Goal: Task Accomplishment & Management: Manage account settings

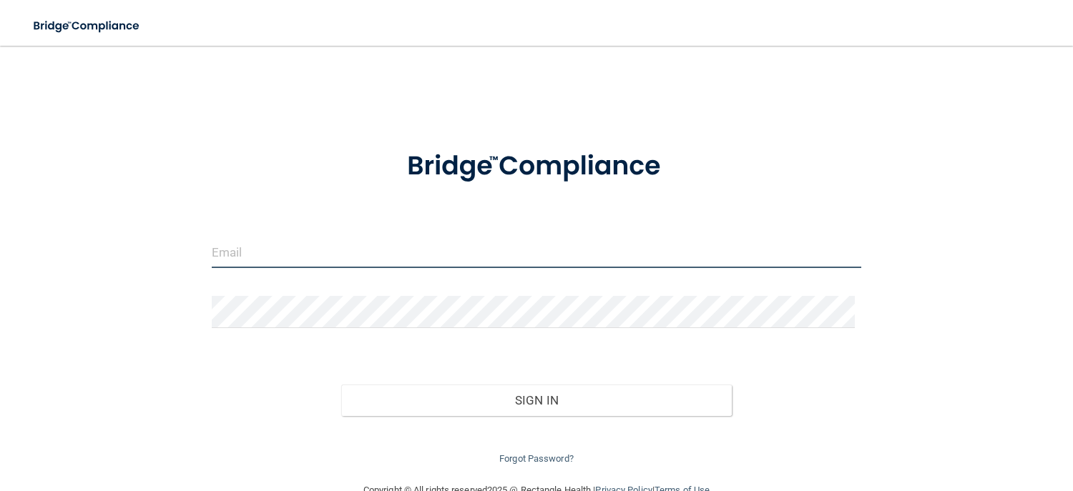
click at [374, 258] on input "email" at bounding box center [537, 252] width 650 height 32
type input "[PERSON_NAME][EMAIL_ADDRESS][DOMAIN_NAME][MEDICAL_DATA]"
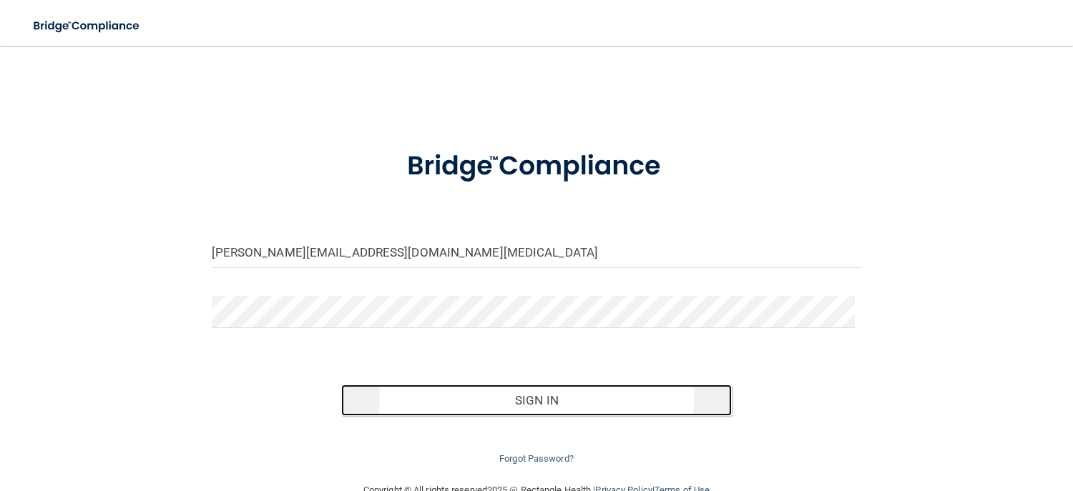
click at [530, 403] on button "Sign In" at bounding box center [536, 400] width 390 height 31
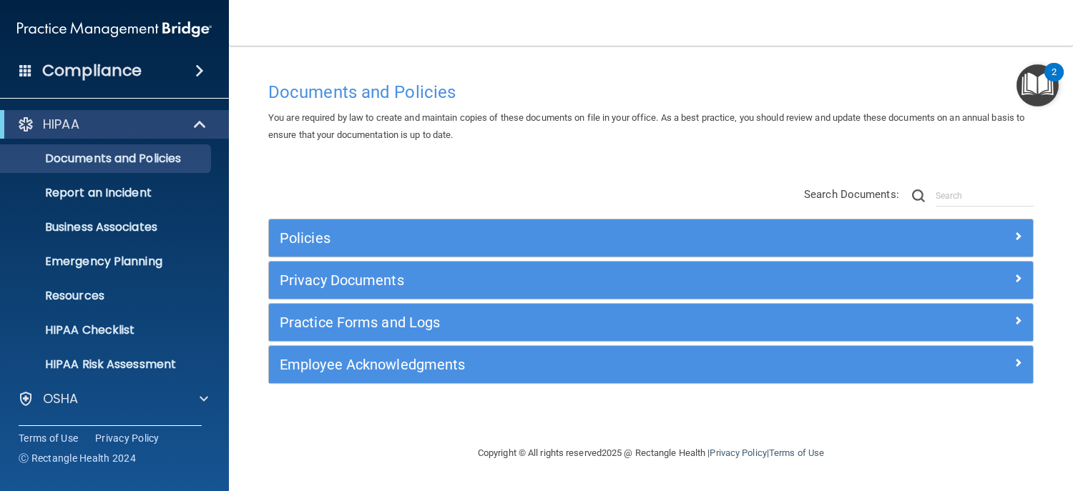
click at [114, 64] on h4 "Compliance" at bounding box center [91, 71] width 99 height 20
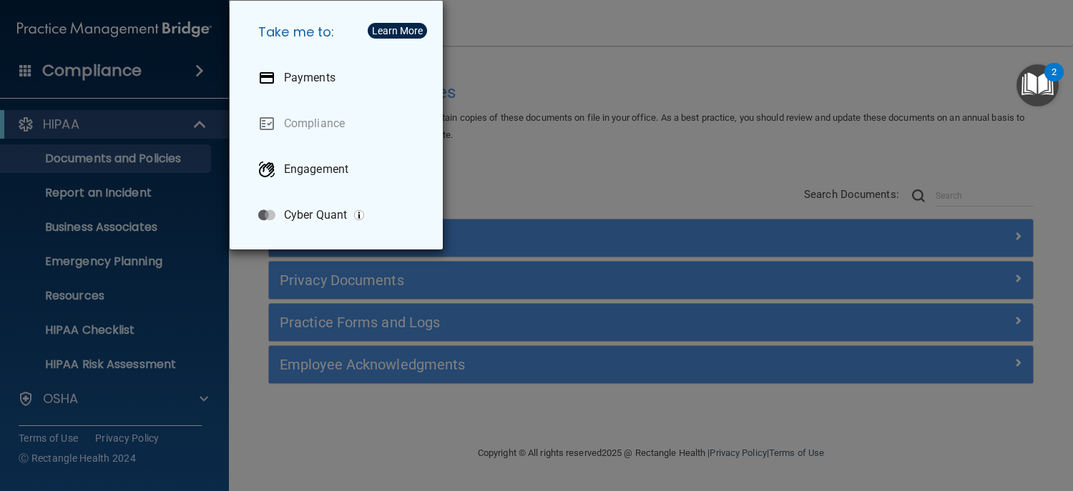
click at [19, 64] on div "Take me to: Payments Compliance Engagement Cyber Quant" at bounding box center [536, 245] width 1073 height 491
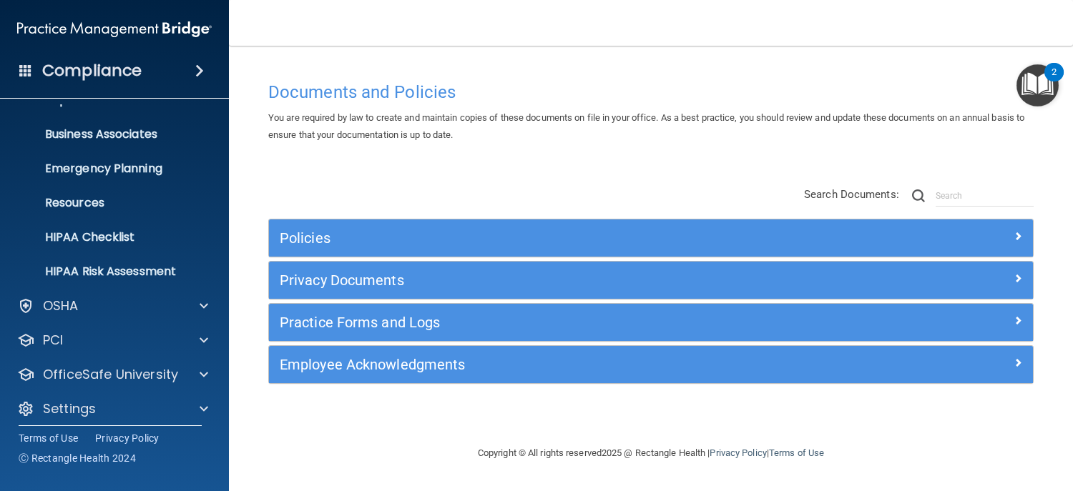
scroll to position [102, 0]
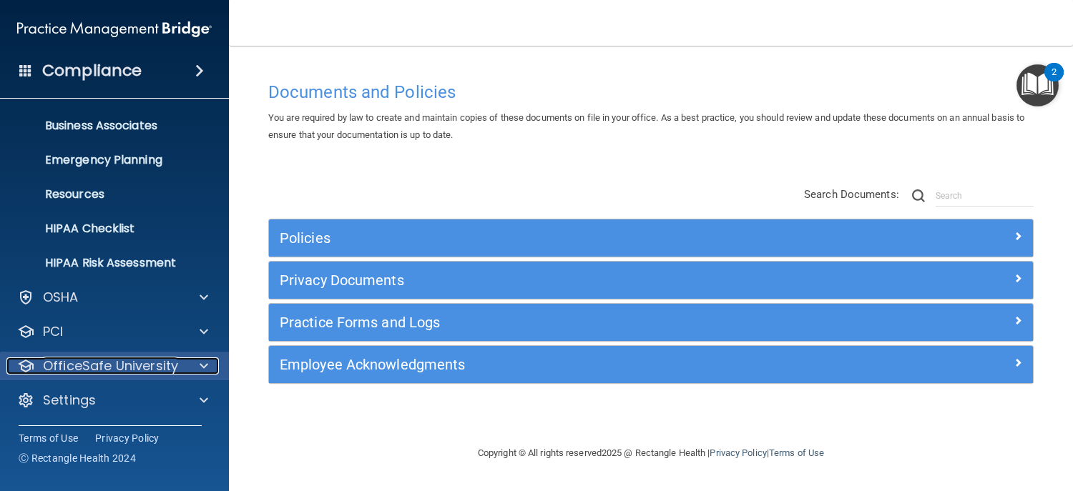
click at [171, 358] on p "OfficeSafe University" at bounding box center [110, 366] width 135 height 17
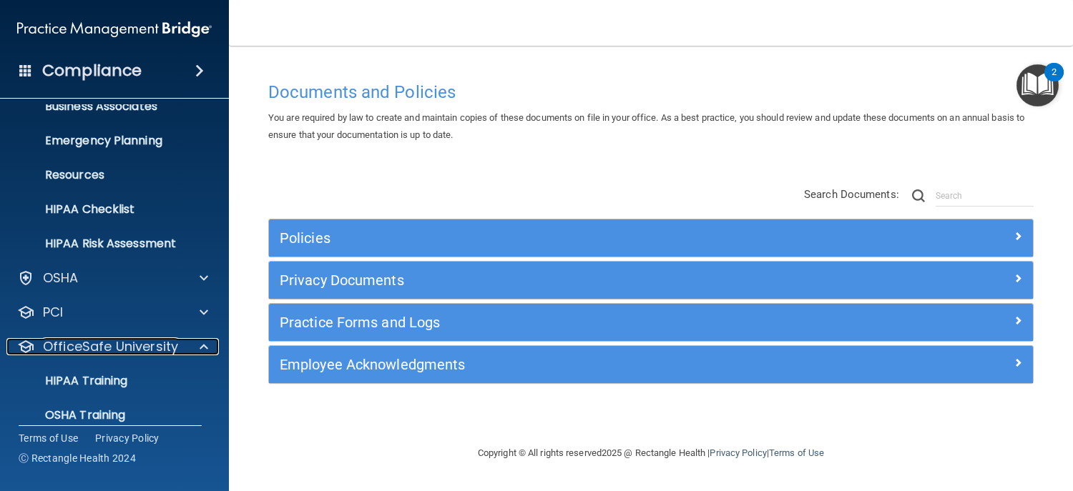
scroll to position [205, 0]
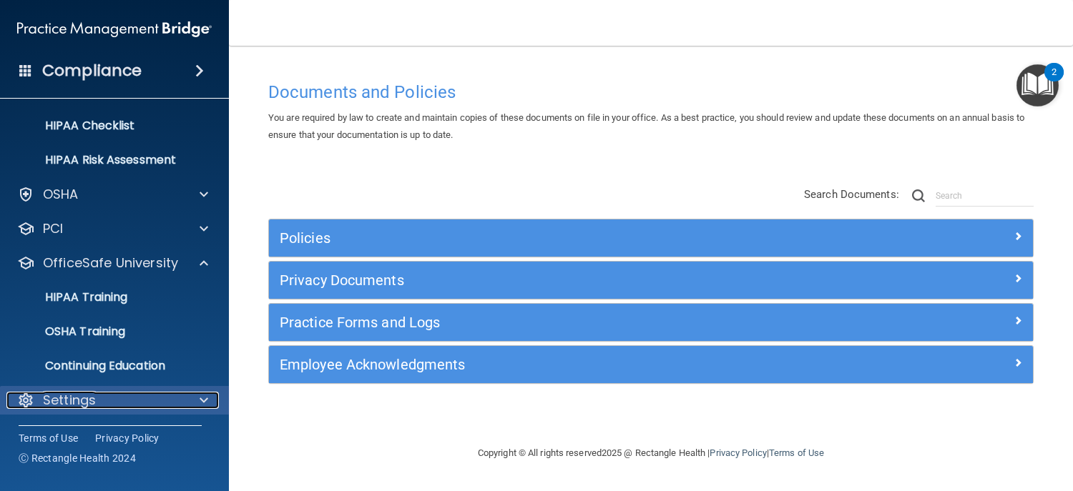
click at [128, 401] on div "Settings" at bounding box center [94, 400] width 177 height 17
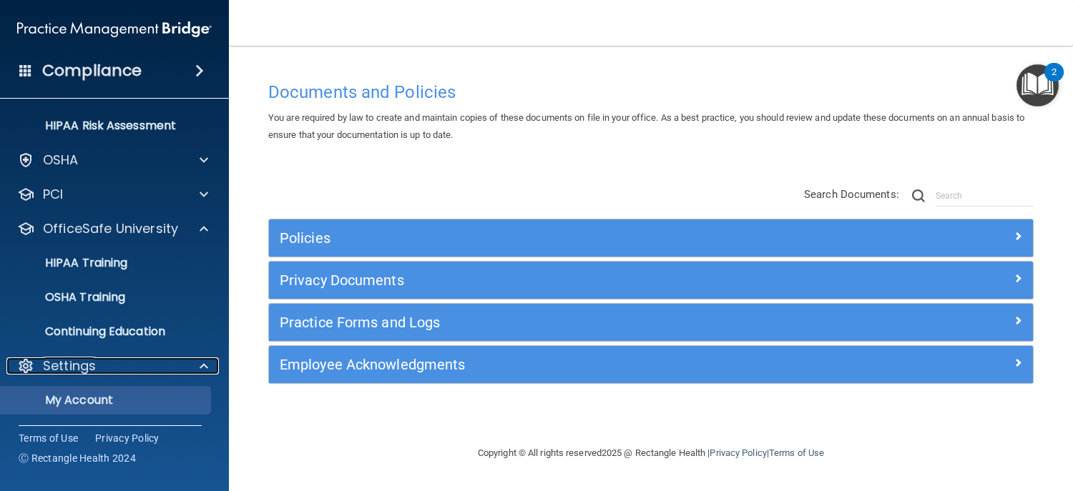
scroll to position [342, 0]
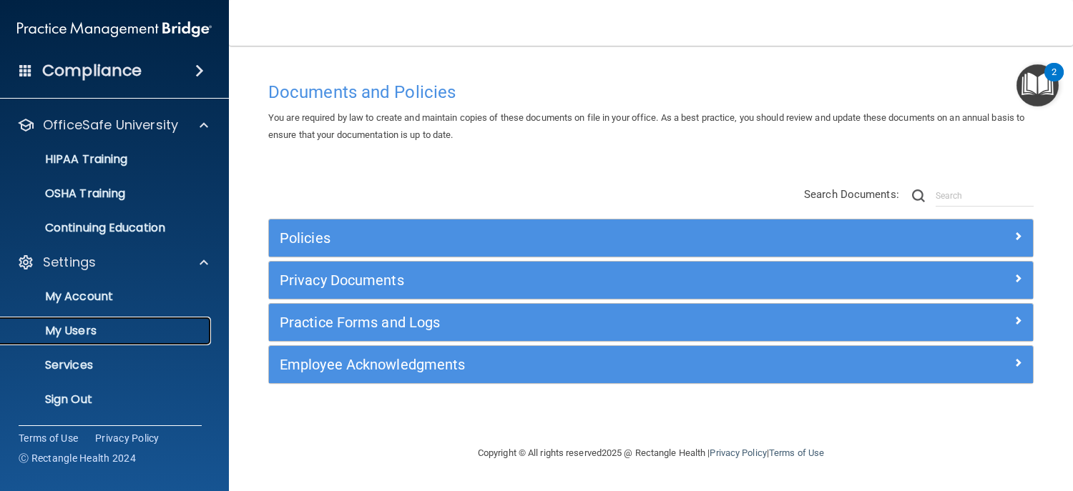
click at [162, 332] on p "My Users" at bounding box center [106, 331] width 195 height 14
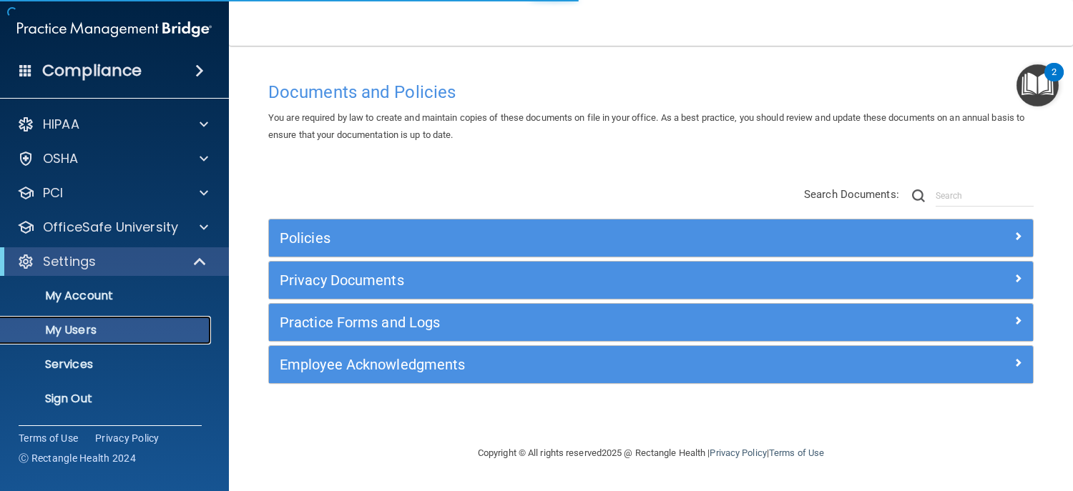
select select "20"
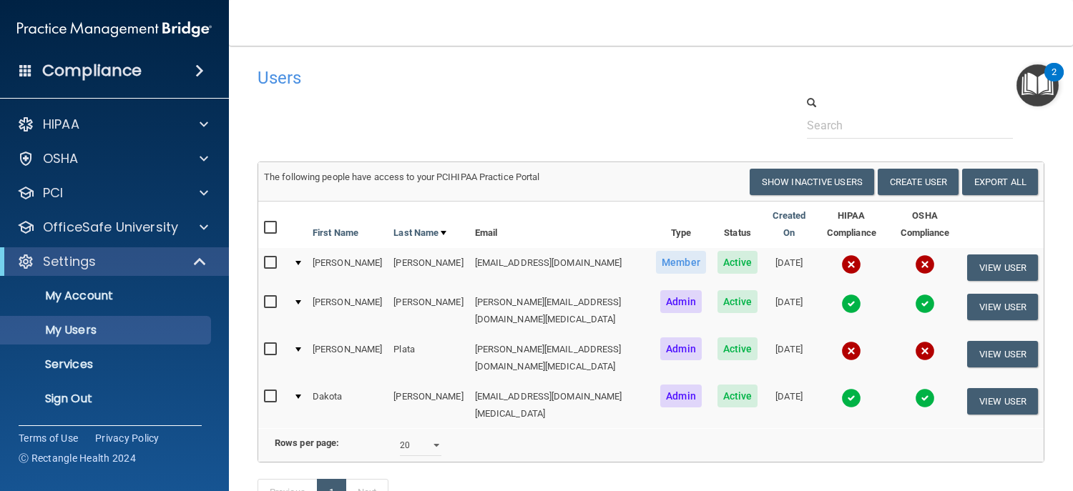
click at [270, 261] on input "checkbox" at bounding box center [272, 263] width 16 height 11
checkbox input "true"
